Goal: Task Accomplishment & Management: Use online tool/utility

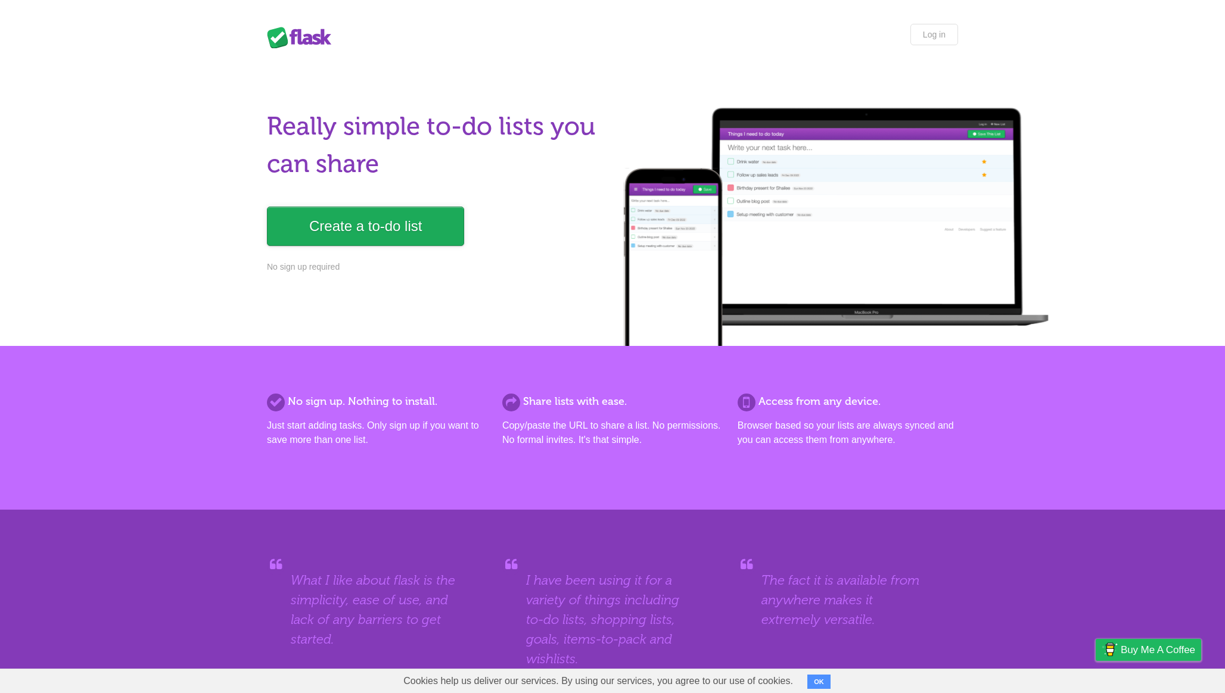
click at [338, 212] on link "Create a to-do list" at bounding box center [365, 226] width 197 height 39
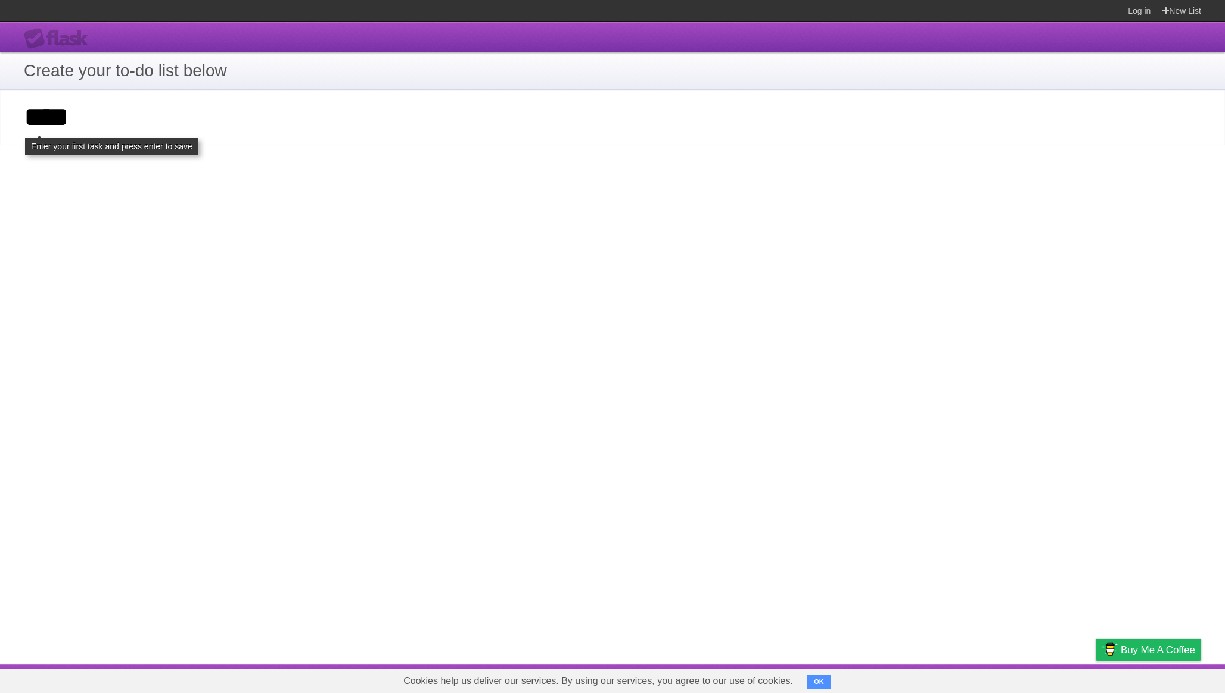
type input "****"
click input "**********" at bounding box center [0, 0] width 0 height 0
